Goal: Information Seeking & Learning: Learn about a topic

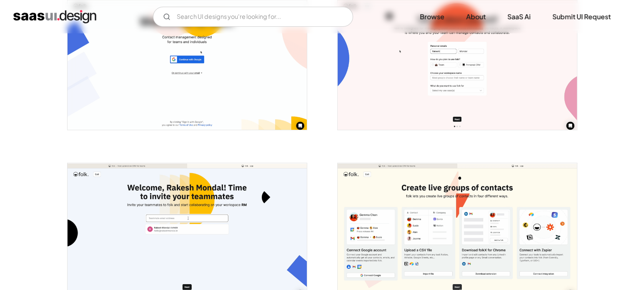
scroll to position [200, 0]
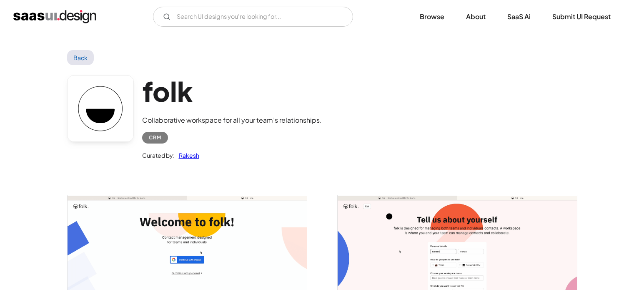
scroll to position [372, 0]
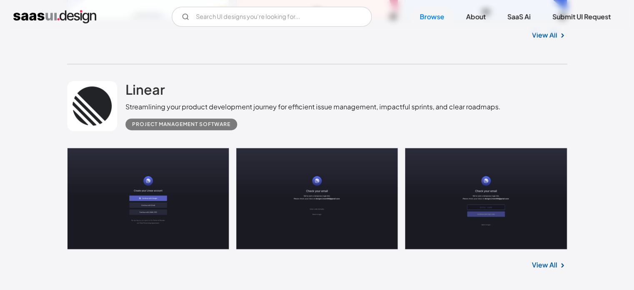
scroll to position [396, 0]
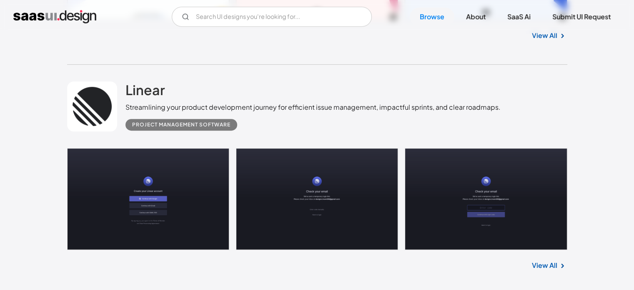
click at [198, 158] on link at bounding box center [317, 199] width 500 height 102
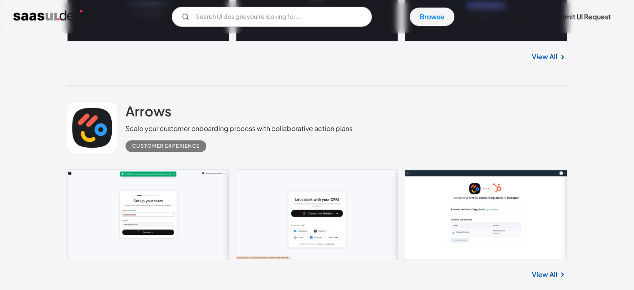
scroll to position [688, 0]
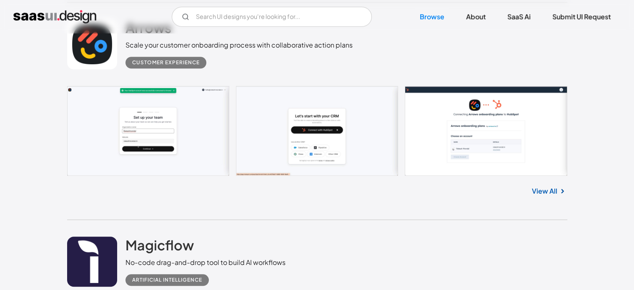
click at [198, 125] on link at bounding box center [317, 131] width 500 height 90
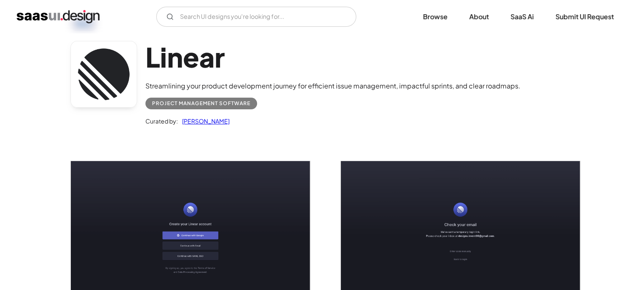
scroll to position [83, 0]
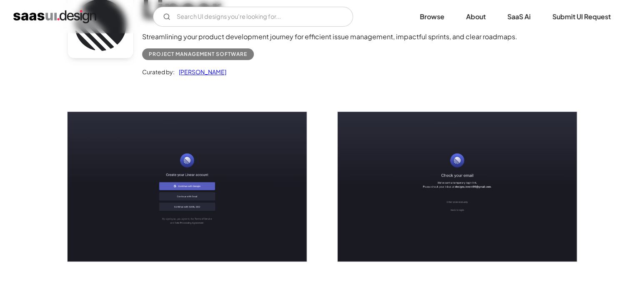
click at [184, 175] on img "open lightbox" at bounding box center [187, 187] width 239 height 150
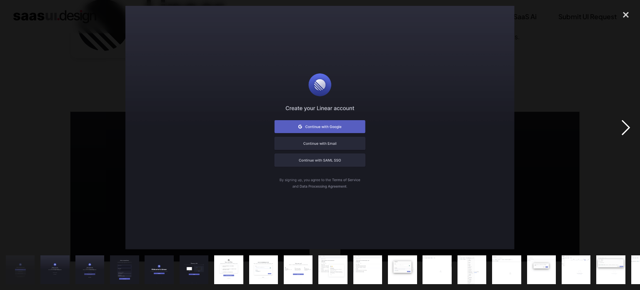
click at [618, 133] on div "next image" at bounding box center [626, 127] width 28 height 243
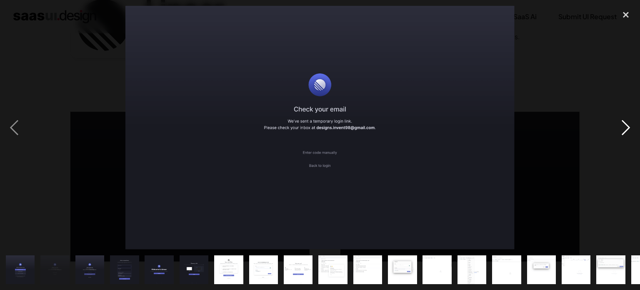
click at [612, 135] on div "next image" at bounding box center [626, 127] width 28 height 243
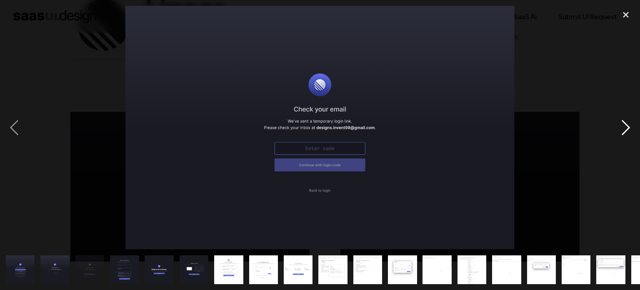
click at [612, 135] on div "next image" at bounding box center [626, 127] width 28 height 243
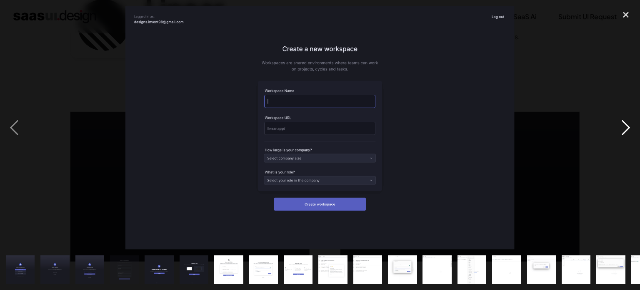
click at [612, 135] on div "next image" at bounding box center [626, 127] width 28 height 243
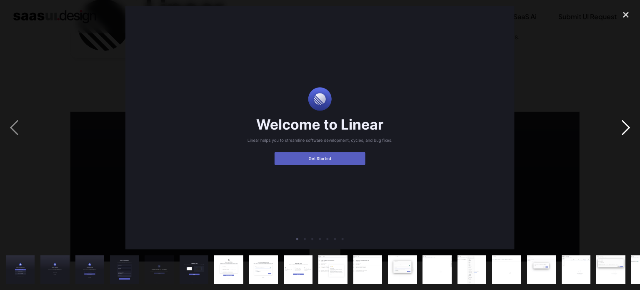
click at [612, 135] on div "next image" at bounding box center [626, 127] width 28 height 243
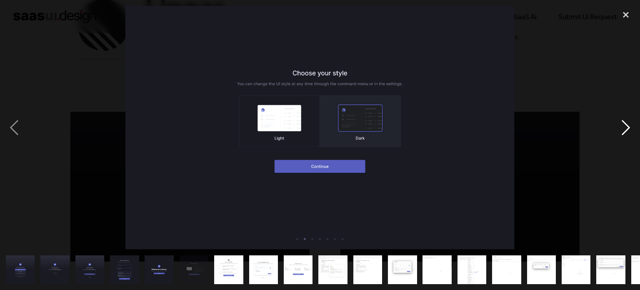
click at [612, 135] on div "next image" at bounding box center [626, 127] width 28 height 243
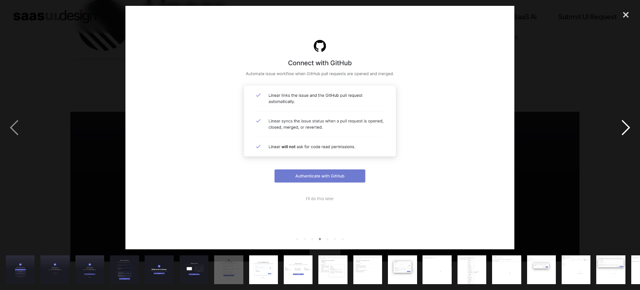
click at [612, 135] on div "next image" at bounding box center [626, 127] width 28 height 243
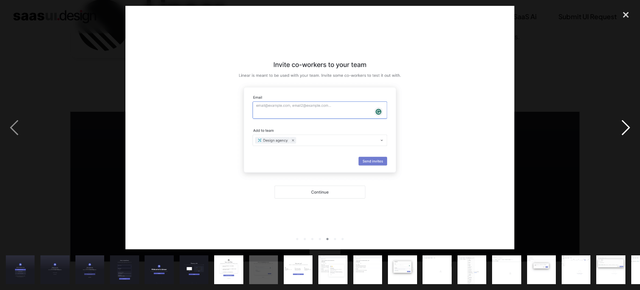
click at [612, 135] on div "next image" at bounding box center [626, 127] width 28 height 243
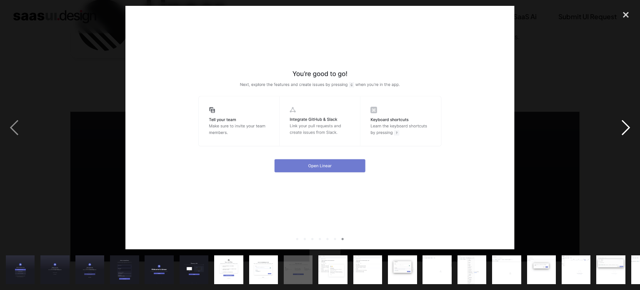
click at [612, 135] on div "next image" at bounding box center [626, 127] width 28 height 243
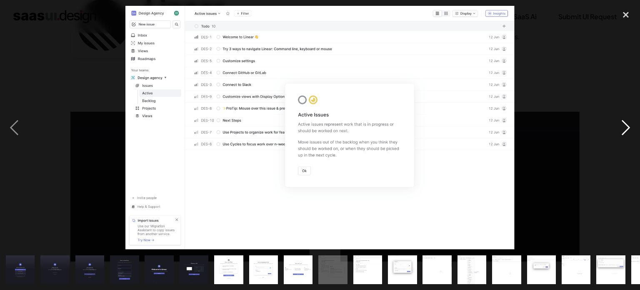
click at [612, 135] on div "next image" at bounding box center [626, 127] width 28 height 243
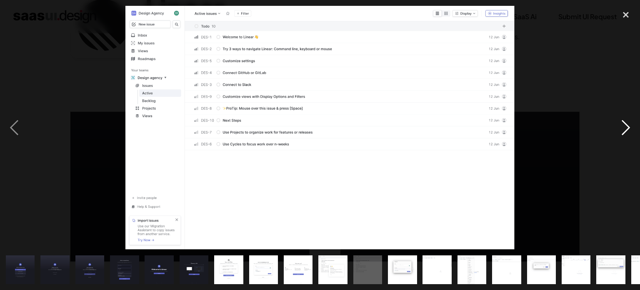
click at [612, 135] on div "next image" at bounding box center [626, 127] width 28 height 243
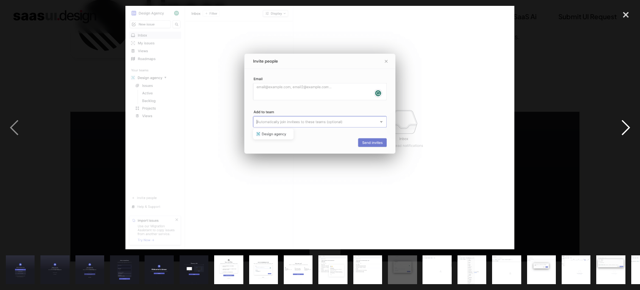
click at [612, 135] on div "next image" at bounding box center [626, 127] width 28 height 243
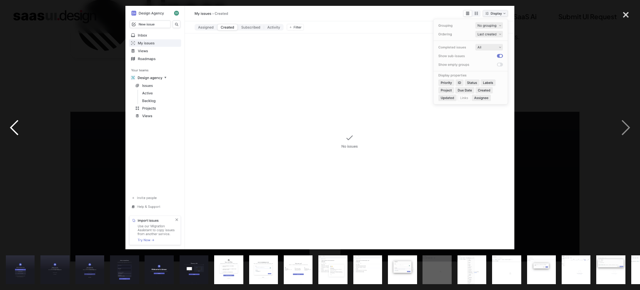
click at [12, 122] on div "previous image" at bounding box center [14, 127] width 28 height 243
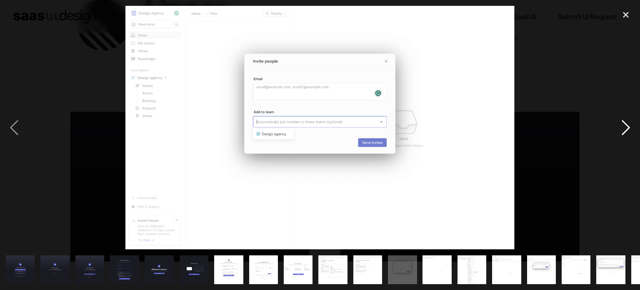
click at [617, 126] on div "next image" at bounding box center [626, 127] width 28 height 243
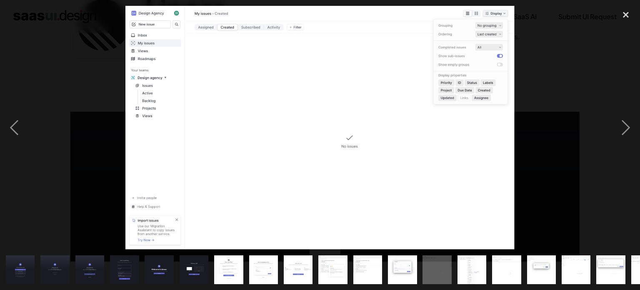
drag, startPoint x: 138, startPoint y: 196, endPoint x: 254, endPoint y: 139, distance: 129.5
click at [138, 196] on img at bounding box center [319, 127] width 389 height 243
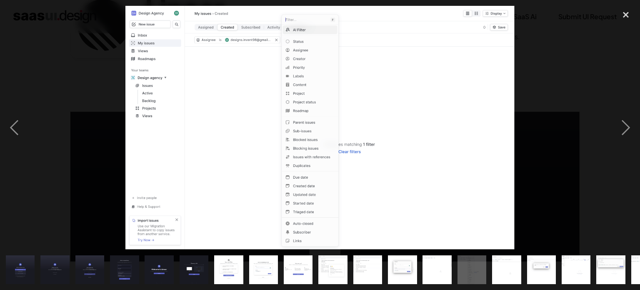
click at [255, 137] on img at bounding box center [319, 127] width 389 height 243
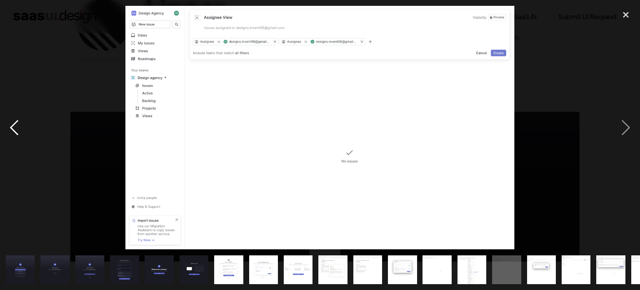
click at [10, 123] on div "previous image" at bounding box center [14, 127] width 28 height 243
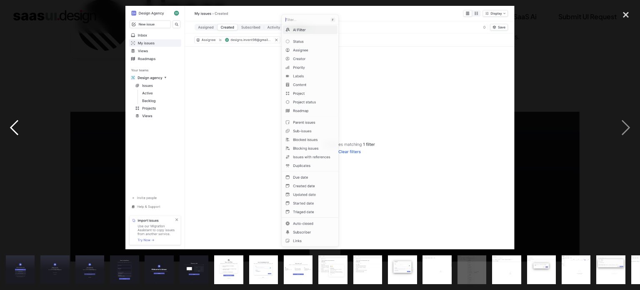
click at [10, 123] on div "previous image" at bounding box center [14, 127] width 28 height 243
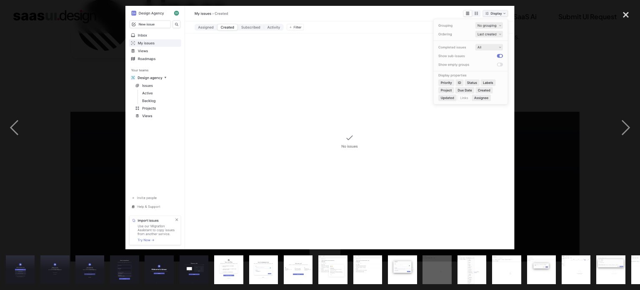
click at [243, 125] on img at bounding box center [319, 127] width 389 height 243
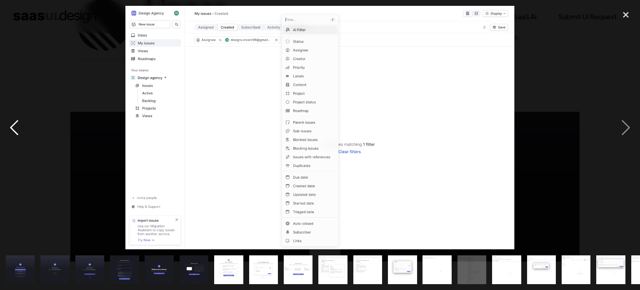
click at [18, 130] on div "previous image" at bounding box center [14, 127] width 28 height 243
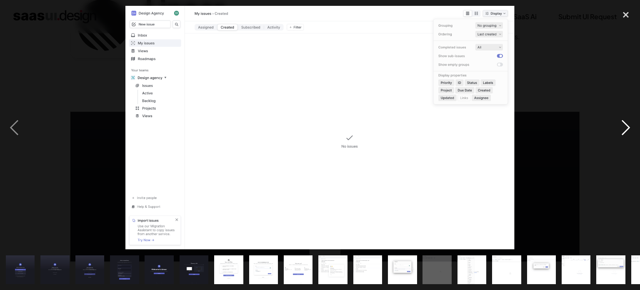
click at [617, 118] on div "next image" at bounding box center [626, 127] width 28 height 243
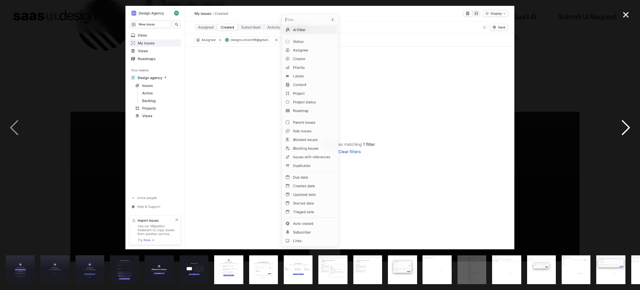
click at [617, 118] on div "next image" at bounding box center [626, 127] width 28 height 243
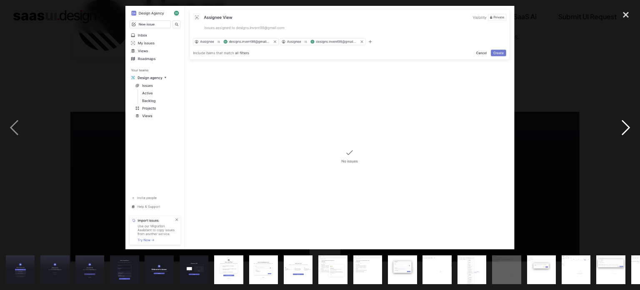
click at [617, 118] on div "next image" at bounding box center [626, 127] width 28 height 243
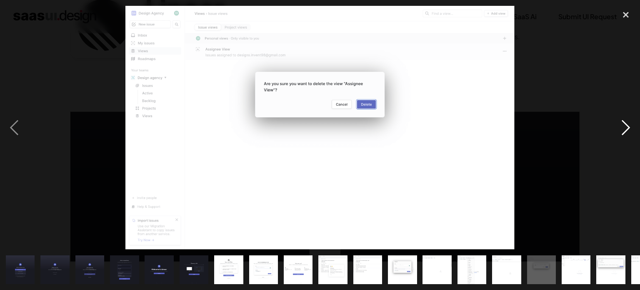
click at [617, 118] on div "next image" at bounding box center [626, 127] width 28 height 243
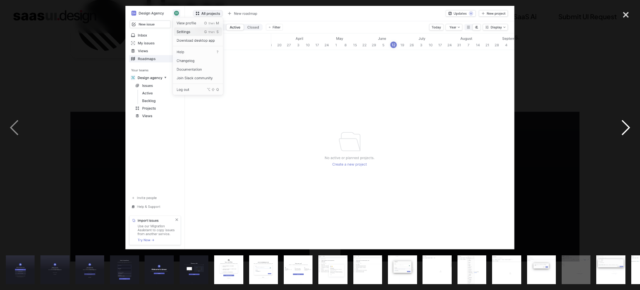
click at [617, 119] on div "next image" at bounding box center [626, 127] width 28 height 243
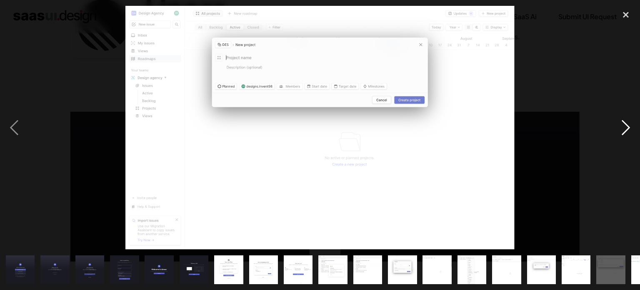
click at [617, 119] on div "next image" at bounding box center [626, 127] width 28 height 243
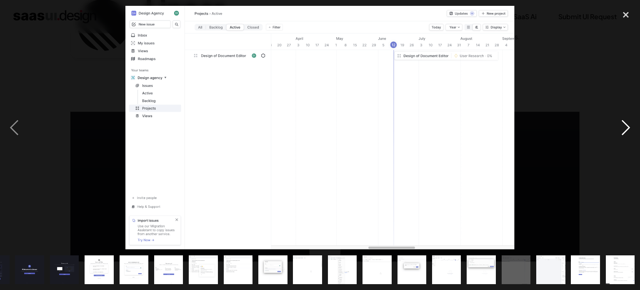
scroll to position [0, 165]
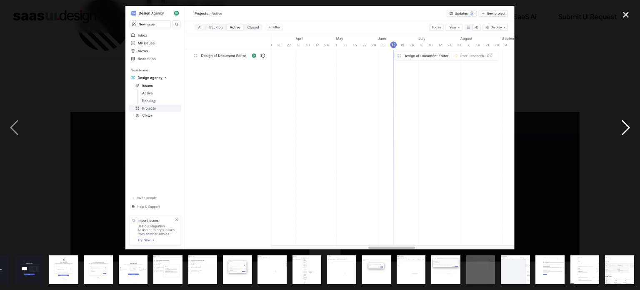
click at [617, 119] on div "next image" at bounding box center [626, 127] width 28 height 243
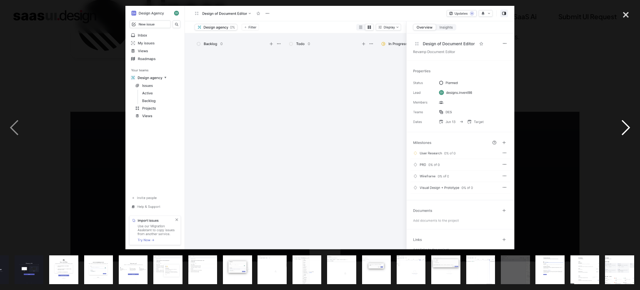
click at [617, 119] on div "next image" at bounding box center [626, 127] width 28 height 243
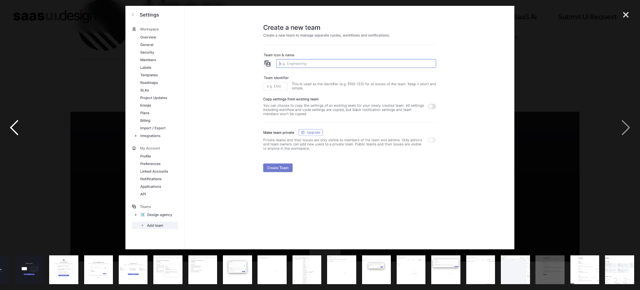
click at [22, 135] on div "previous image" at bounding box center [14, 127] width 28 height 243
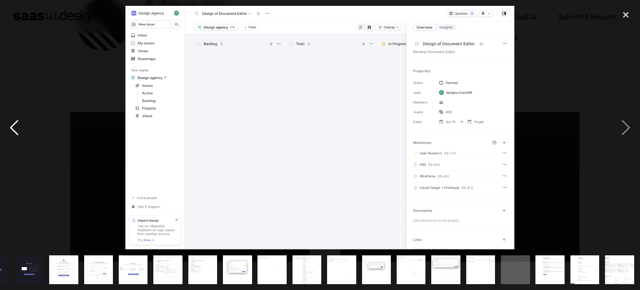
click at [22, 135] on div "previous image" at bounding box center [14, 127] width 28 height 243
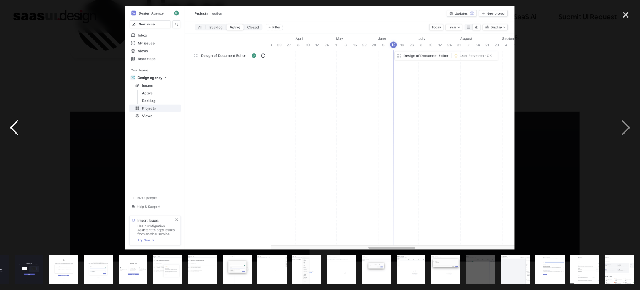
click at [22, 135] on div "previous image" at bounding box center [14, 127] width 28 height 243
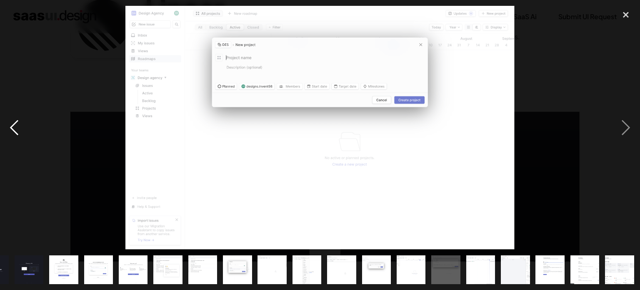
click at [22, 135] on div "previous image" at bounding box center [14, 127] width 28 height 243
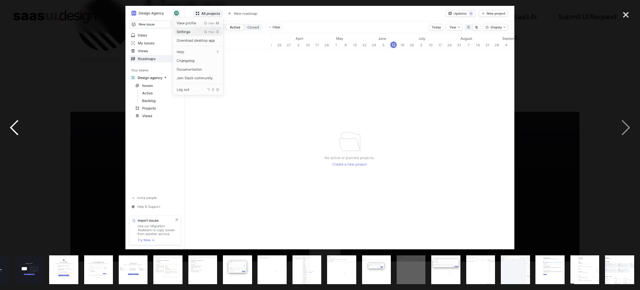
click at [22, 135] on div "previous image" at bounding box center [14, 127] width 28 height 243
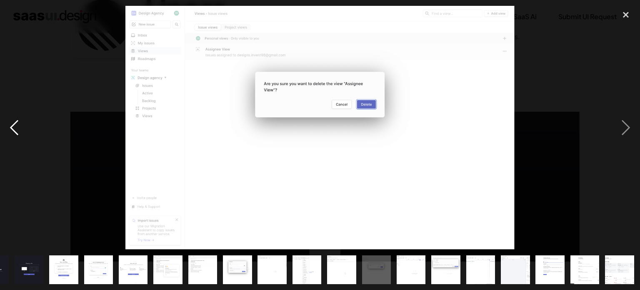
click at [22, 135] on div "previous image" at bounding box center [14, 127] width 28 height 243
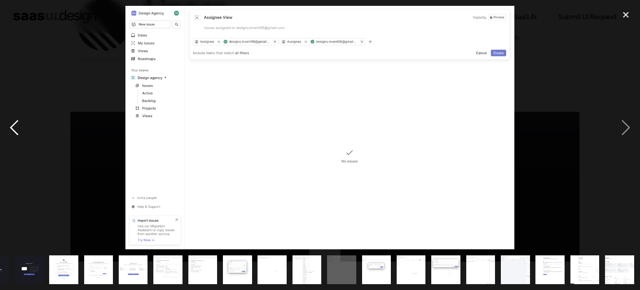
click at [22, 135] on div "previous image" at bounding box center [14, 127] width 28 height 243
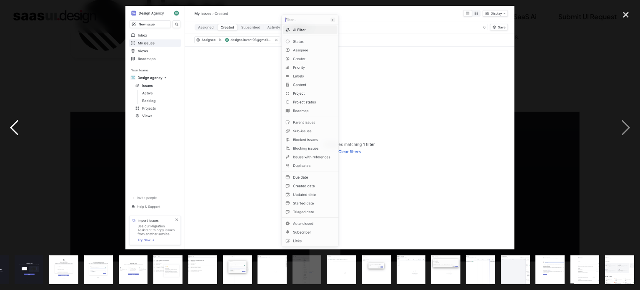
click at [22, 135] on div "previous image" at bounding box center [14, 127] width 28 height 243
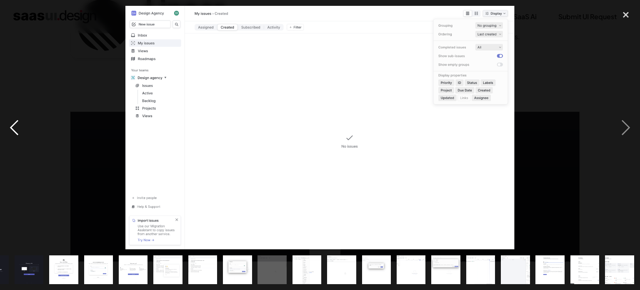
click at [22, 135] on div "previous image" at bounding box center [14, 127] width 28 height 243
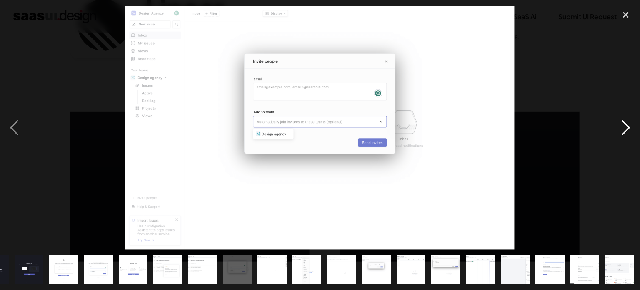
click at [626, 124] on div "next image" at bounding box center [626, 127] width 28 height 243
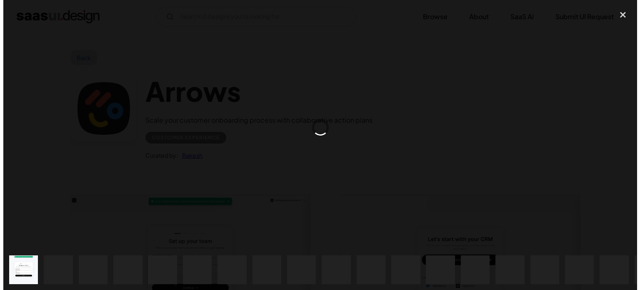
scroll to position [500, 0]
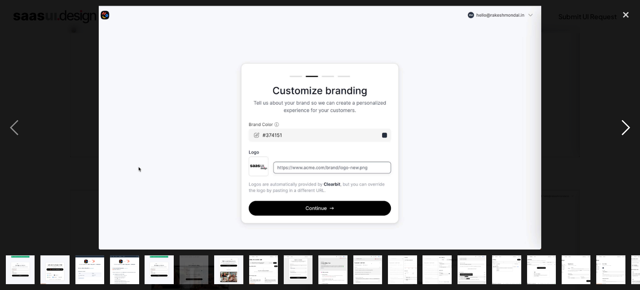
click at [627, 122] on div "next image" at bounding box center [626, 127] width 28 height 243
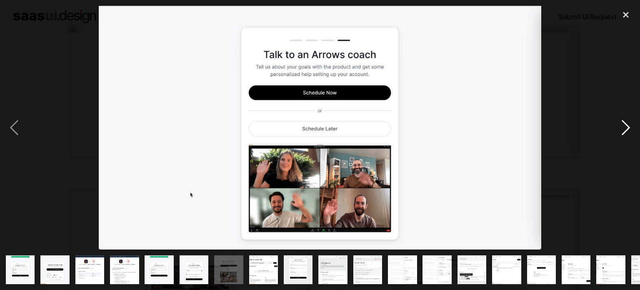
click at [627, 122] on div "next image" at bounding box center [626, 127] width 28 height 243
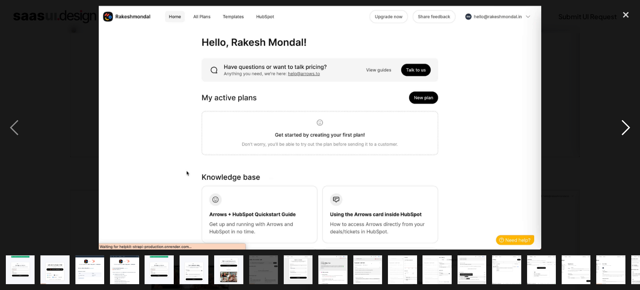
click at [627, 122] on div "next image" at bounding box center [626, 127] width 28 height 243
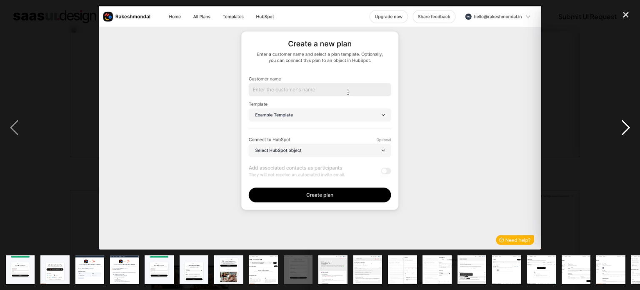
click at [627, 122] on div "next image" at bounding box center [626, 127] width 28 height 243
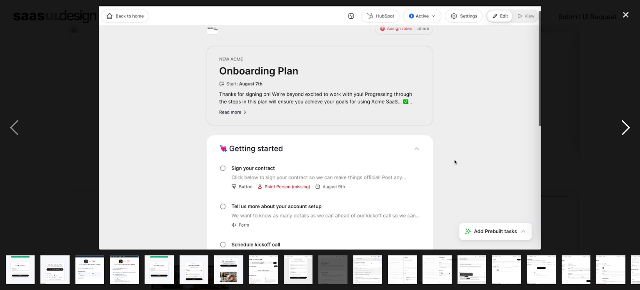
click at [627, 122] on div "next image" at bounding box center [626, 127] width 28 height 243
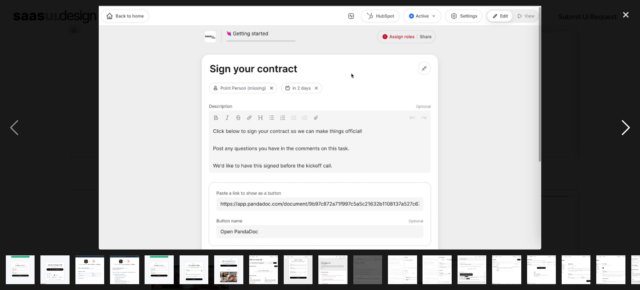
click at [627, 122] on div "next image" at bounding box center [626, 127] width 28 height 243
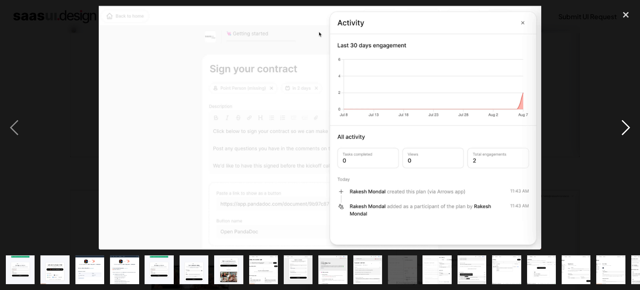
click at [627, 122] on div "next image" at bounding box center [626, 127] width 28 height 243
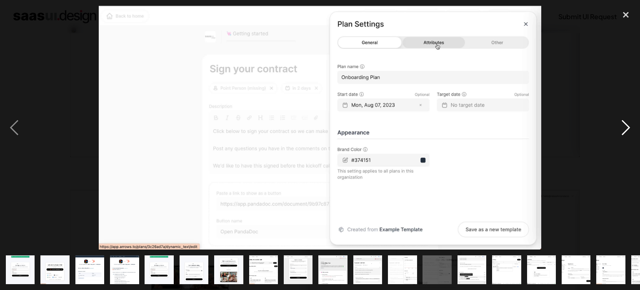
click at [627, 122] on div "next image" at bounding box center [626, 127] width 28 height 243
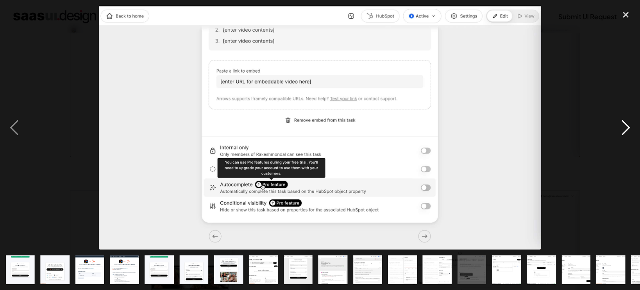
click at [627, 122] on div "next image" at bounding box center [626, 127] width 28 height 243
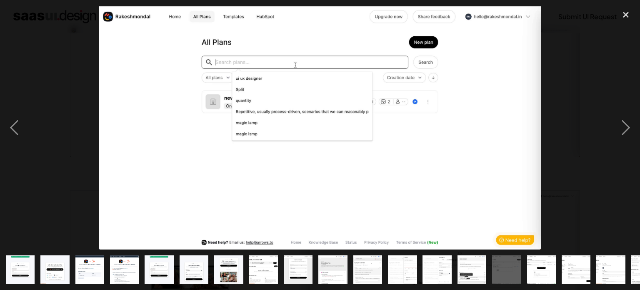
click at [29, 141] on div at bounding box center [320, 127] width 640 height 243
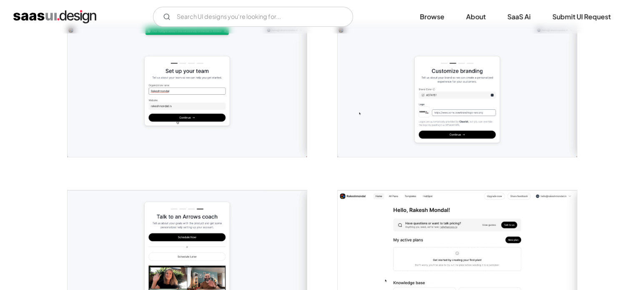
click at [519, 125] on img "open lightbox" at bounding box center [457, 91] width 239 height 132
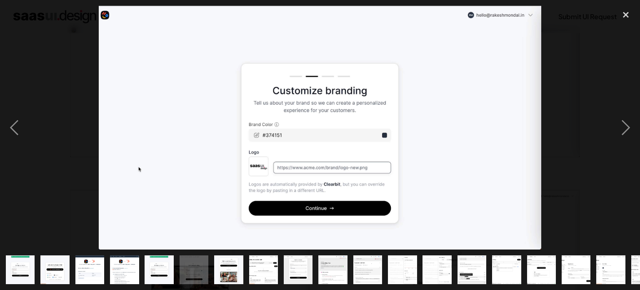
click at [543, 265] on img "show item 16 of 21" at bounding box center [541, 269] width 53 height 29
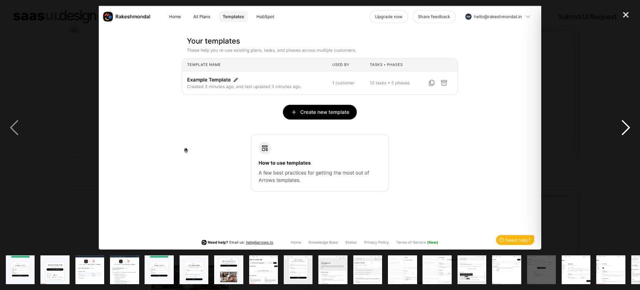
click at [625, 124] on div "next image" at bounding box center [626, 127] width 28 height 243
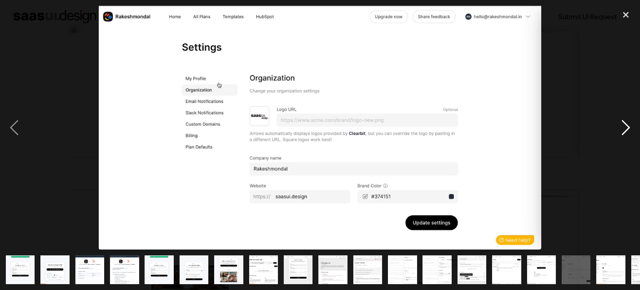
click at [623, 123] on div "next image" at bounding box center [626, 127] width 28 height 243
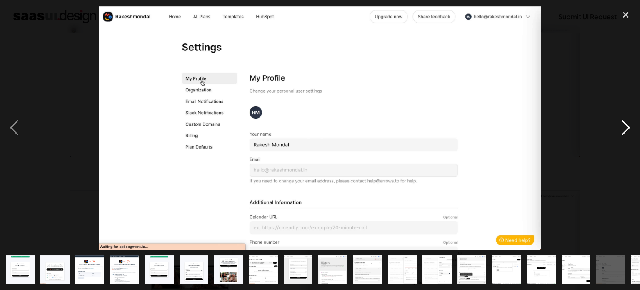
click at [623, 123] on div "next image" at bounding box center [626, 127] width 28 height 243
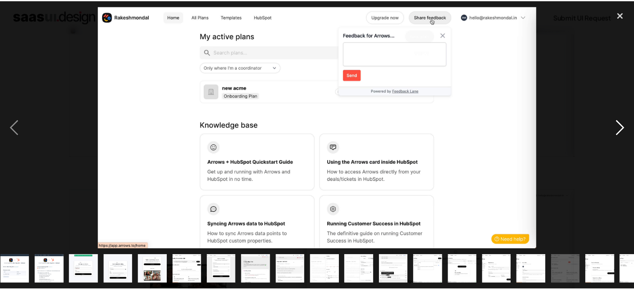
scroll to position [0, 95]
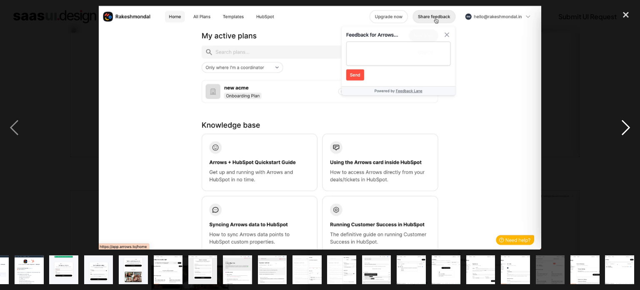
click at [628, 133] on div "next image" at bounding box center [626, 127] width 28 height 243
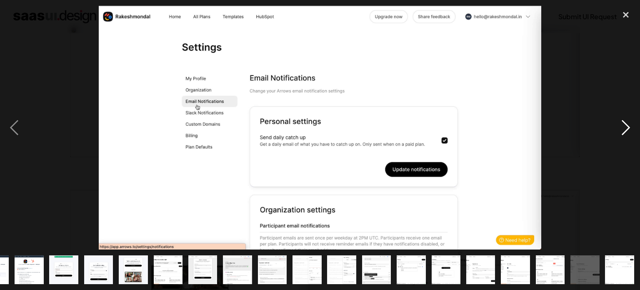
click at [628, 133] on div "next image" at bounding box center [626, 127] width 28 height 243
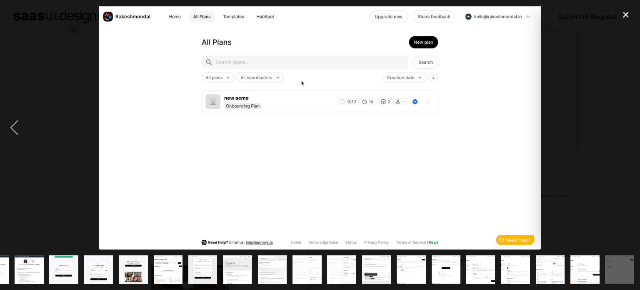
click at [628, 133] on div "next image" at bounding box center [626, 127] width 28 height 243
click at [625, 20] on div "close lightbox" at bounding box center [626, 15] width 28 height 18
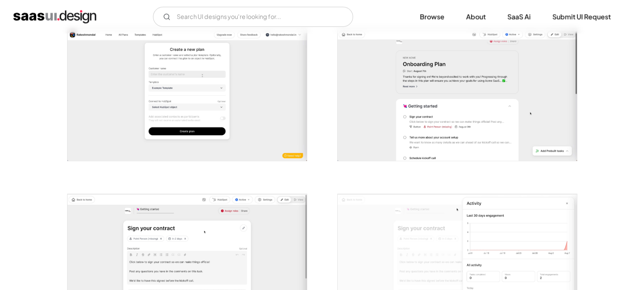
scroll to position [500, 0]
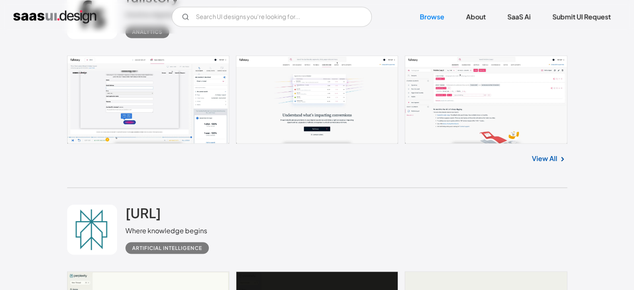
scroll to position [1355, 0]
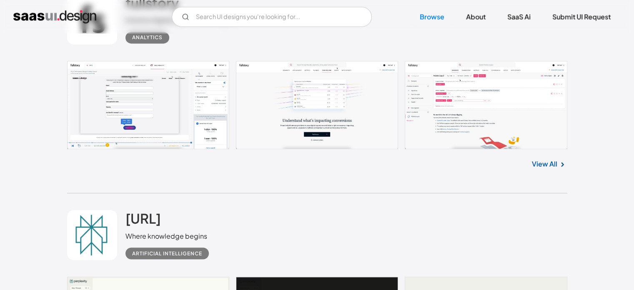
click at [195, 111] on link at bounding box center [317, 105] width 500 height 88
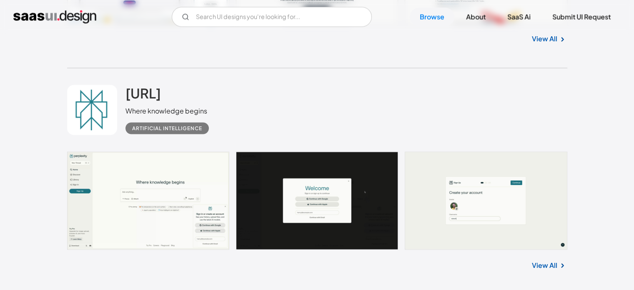
scroll to position [1521, 0]
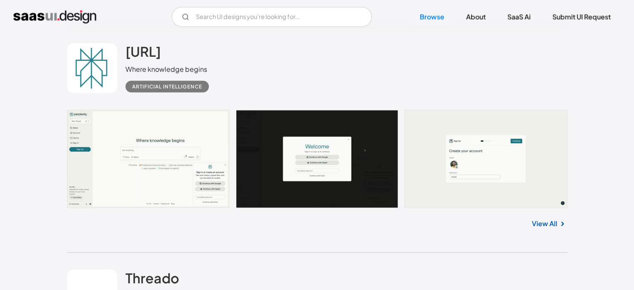
click at [544, 178] on link at bounding box center [317, 159] width 500 height 98
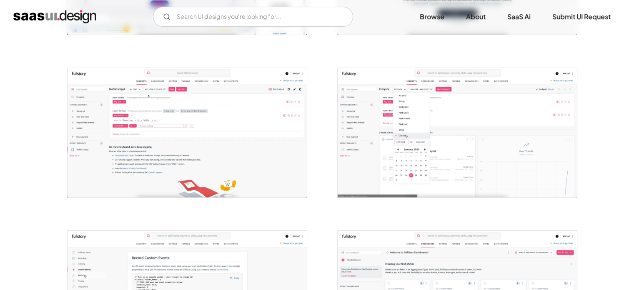
scroll to position [292, 0]
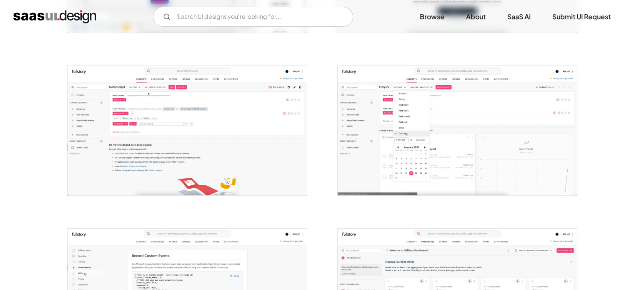
click at [396, 195] on img "open lightbox" at bounding box center [457, 130] width 239 height 129
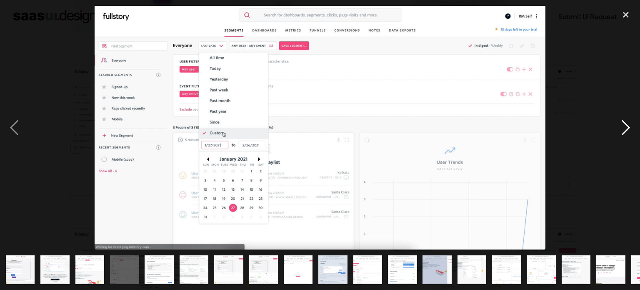
click at [625, 136] on div "next image" at bounding box center [626, 127] width 28 height 243
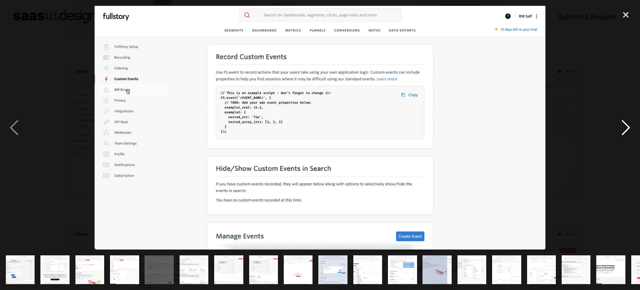
click at [625, 136] on div "next image" at bounding box center [626, 127] width 28 height 243
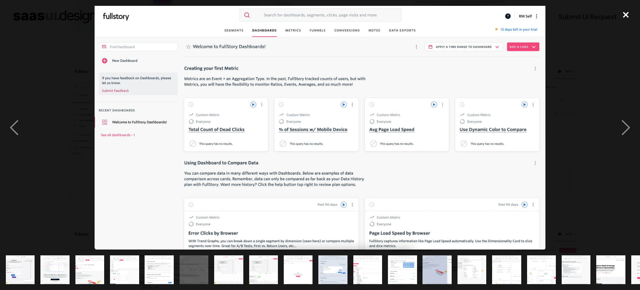
click at [624, 10] on div "close lightbox" at bounding box center [626, 15] width 28 height 18
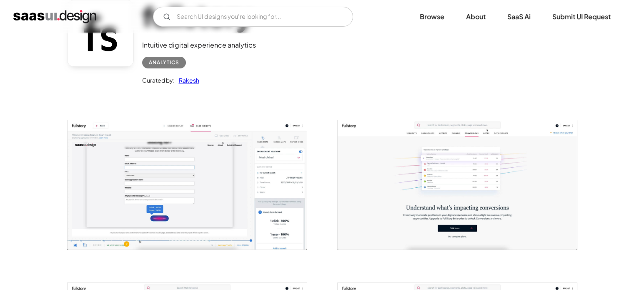
scroll to position [0, 0]
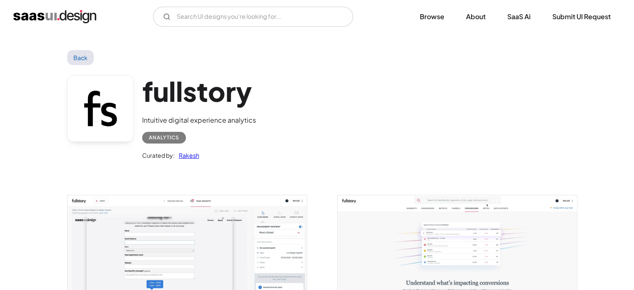
click at [76, 52] on link "Back" at bounding box center [80, 57] width 27 height 15
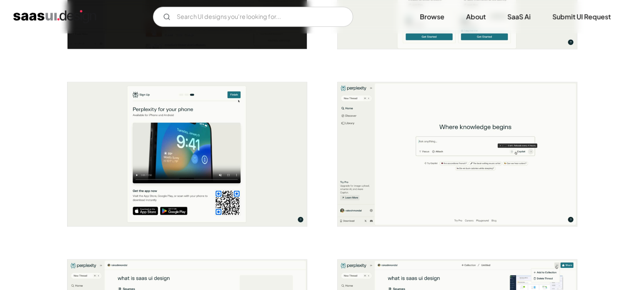
scroll to position [667, 0]
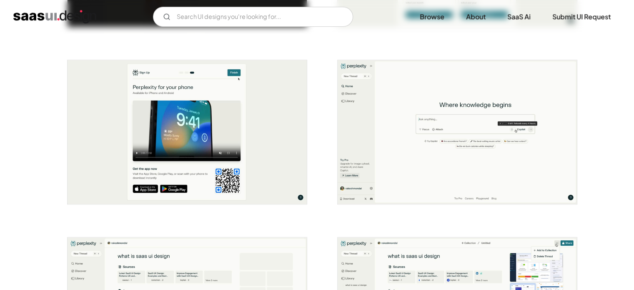
click at [491, 174] on img "open lightbox" at bounding box center [457, 132] width 239 height 144
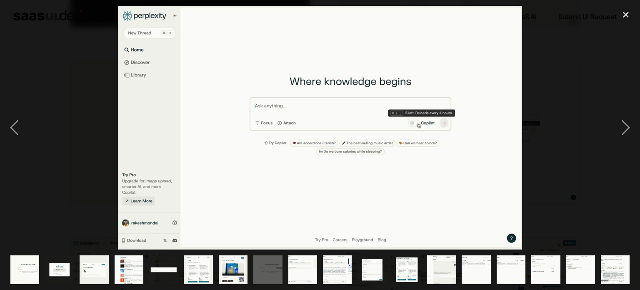
click at [602, 122] on div at bounding box center [320, 127] width 640 height 243
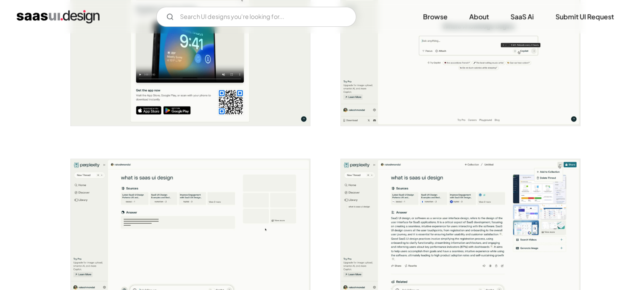
scroll to position [750, 0]
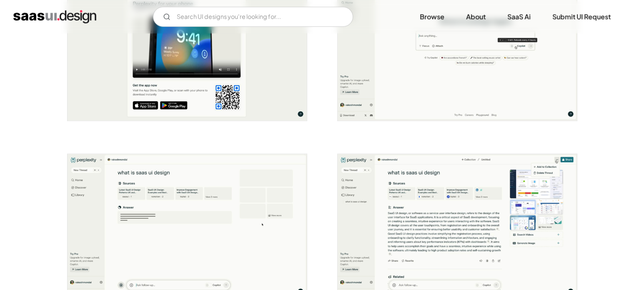
click at [294, 180] on img "open lightbox" at bounding box center [187, 226] width 239 height 144
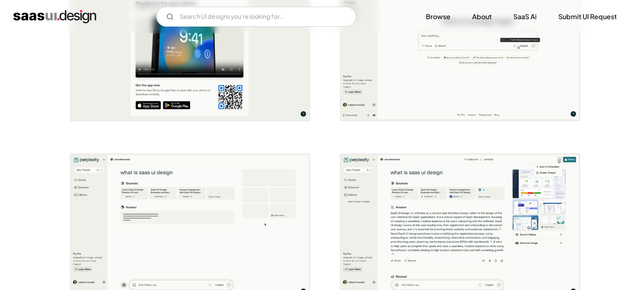
click at [0, 0] on div at bounding box center [0, 0] width 0 height 0
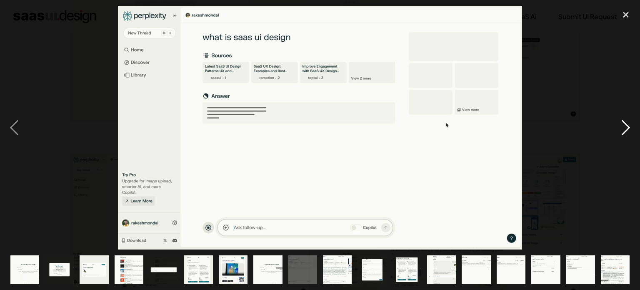
click at [631, 131] on div "next image" at bounding box center [626, 127] width 28 height 243
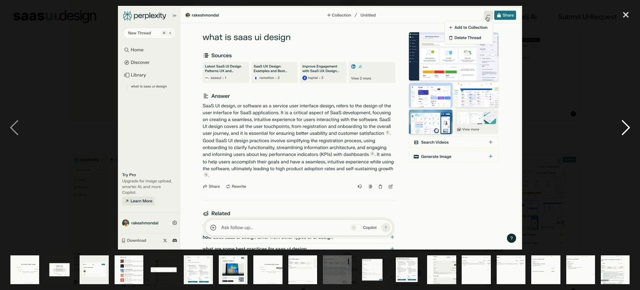
click at [630, 123] on div "next image" at bounding box center [626, 127] width 28 height 243
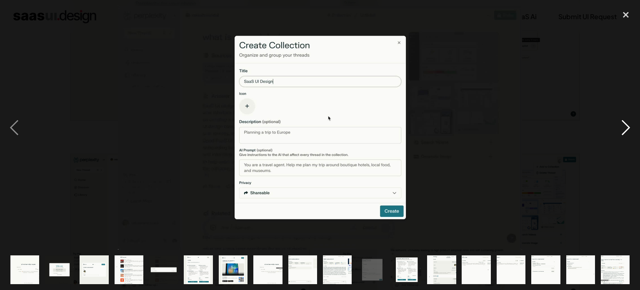
click at [630, 123] on div "next image" at bounding box center [626, 127] width 28 height 243
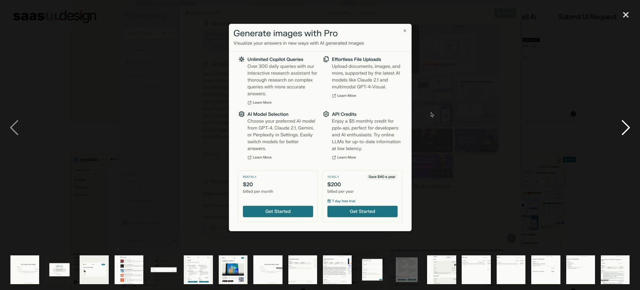
click at [630, 123] on div "next image" at bounding box center [626, 127] width 28 height 243
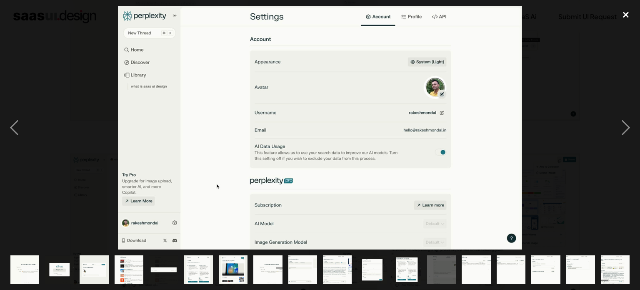
click at [625, 18] on div "close lightbox" at bounding box center [626, 15] width 28 height 18
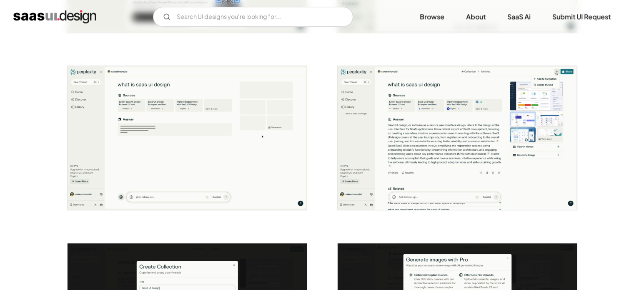
scroll to position [843, 0]
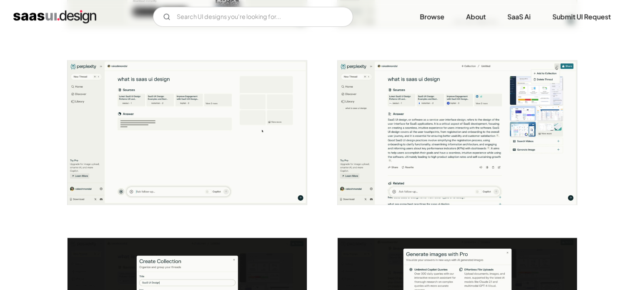
drag, startPoint x: 350, startPoint y: 110, endPoint x: 297, endPoint y: 50, distance: 79.7
click at [297, 50] on div at bounding box center [182, 127] width 250 height 177
click at [523, 15] on link "SaaS Ai" at bounding box center [518, 17] width 43 height 18
click at [469, 20] on link "About" at bounding box center [476, 17] width 40 height 18
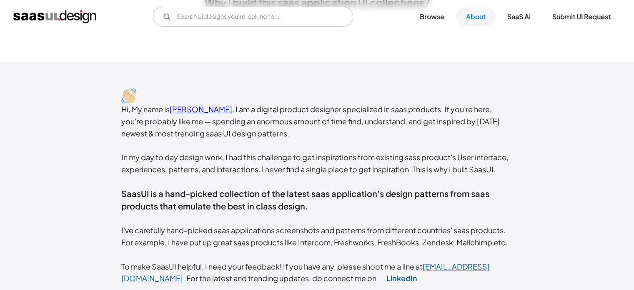
scroll to position [115, 0]
